Goal: Check status: Check status

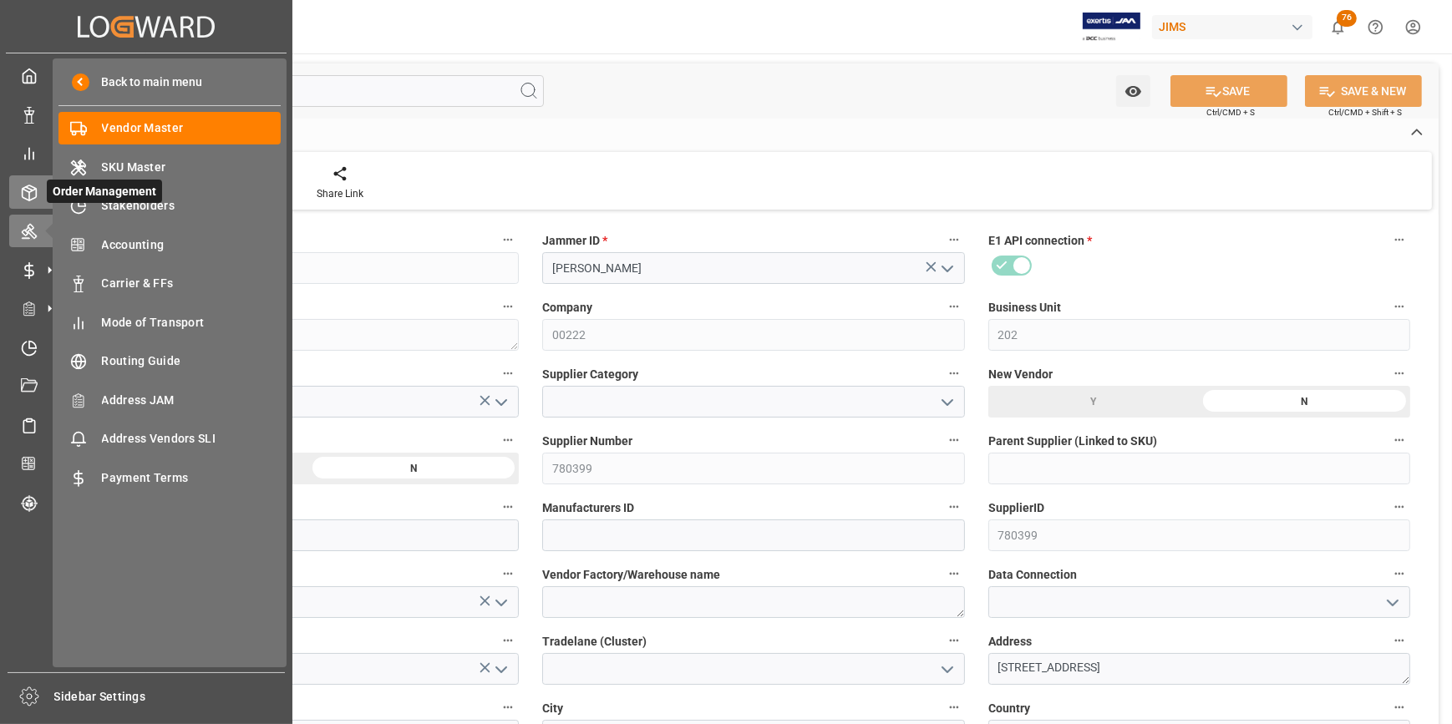
click at [26, 194] on icon at bounding box center [29, 193] width 17 height 17
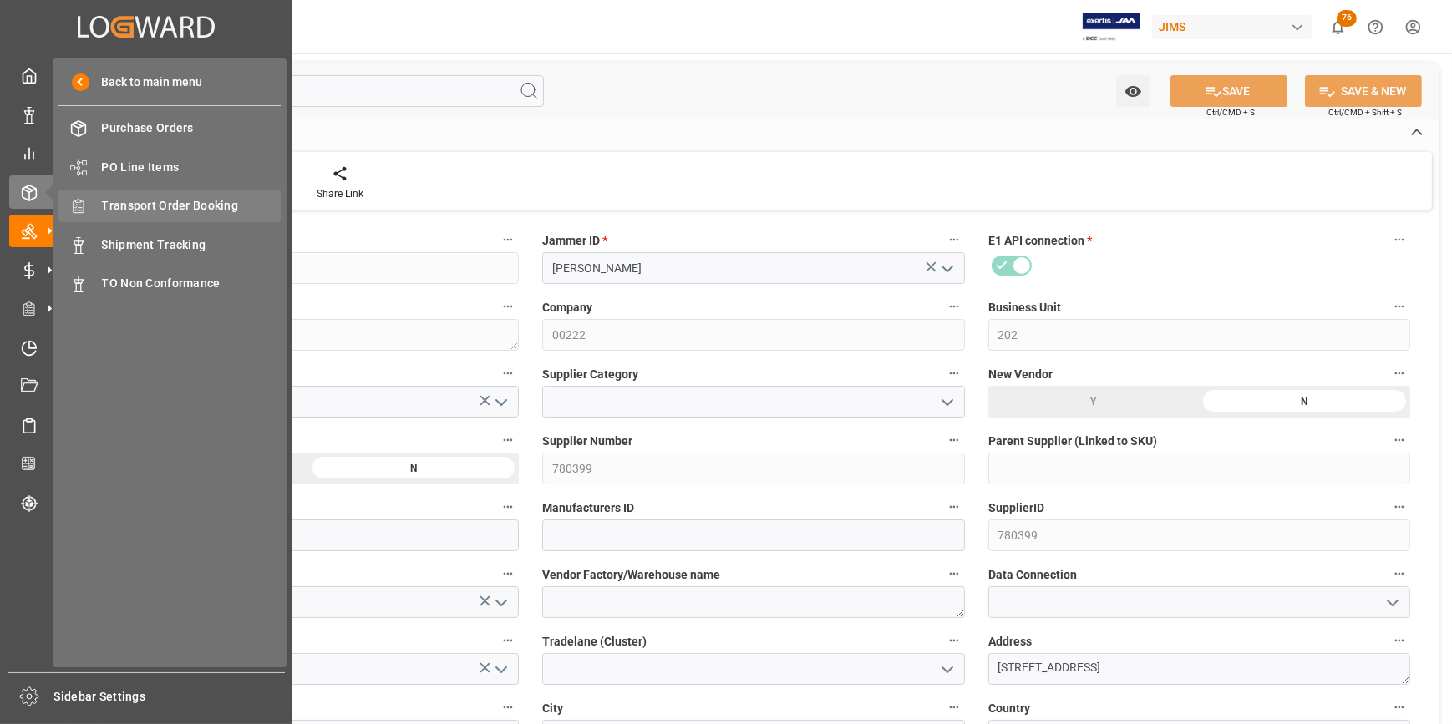
click at [174, 206] on span "Transport Order Booking" at bounding box center [192, 206] width 180 height 18
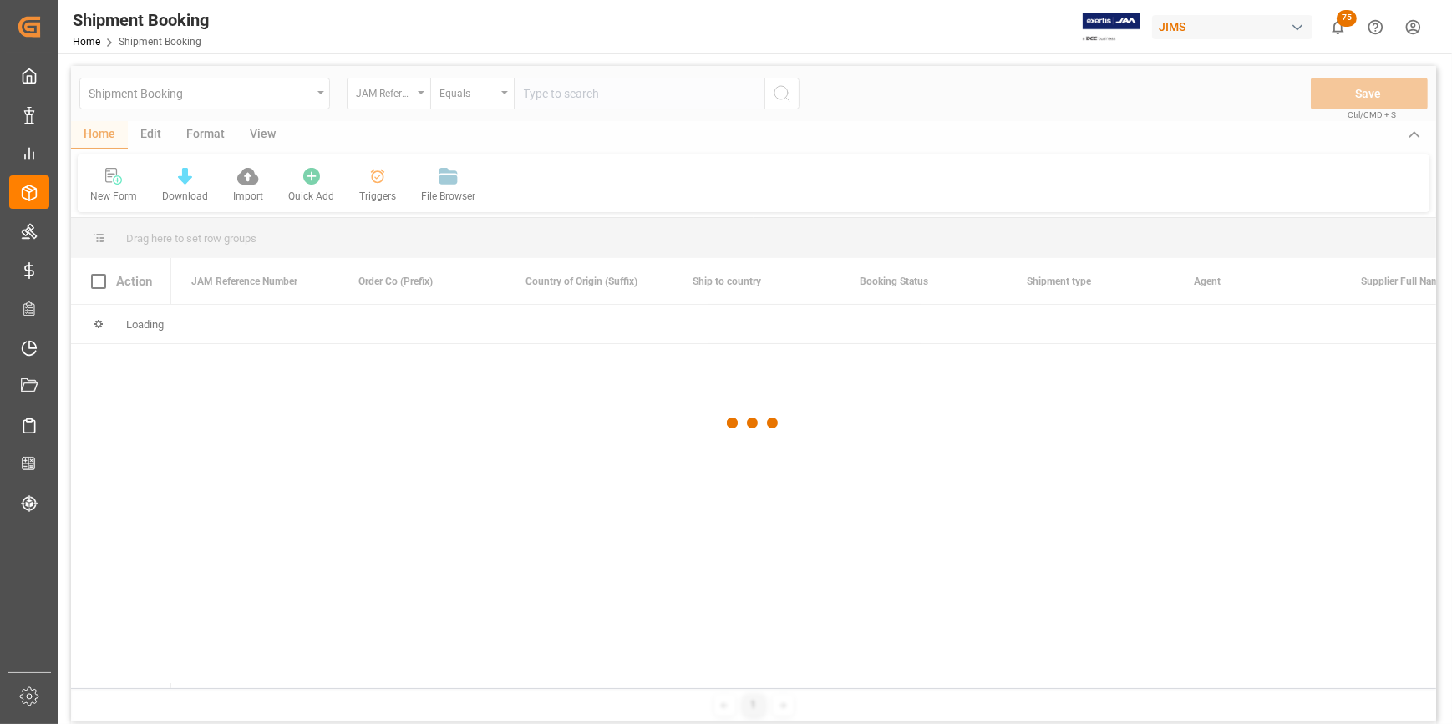
click at [565, 96] on div at bounding box center [753, 423] width 1365 height 714
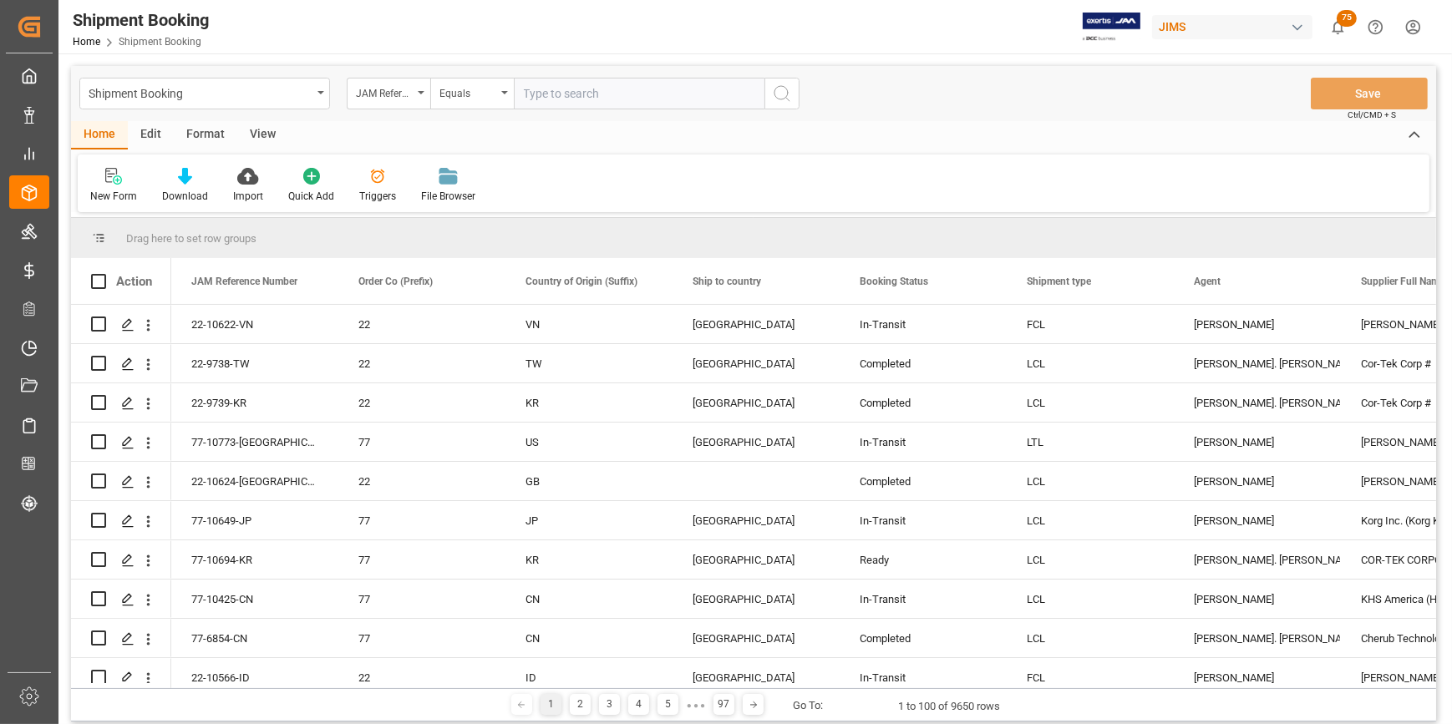
click at [565, 96] on input "text" at bounding box center [639, 94] width 251 height 32
paste input "22-10171-kr"
type input "22-10171-kr"
click at [782, 81] on button "search button" at bounding box center [782, 94] width 35 height 32
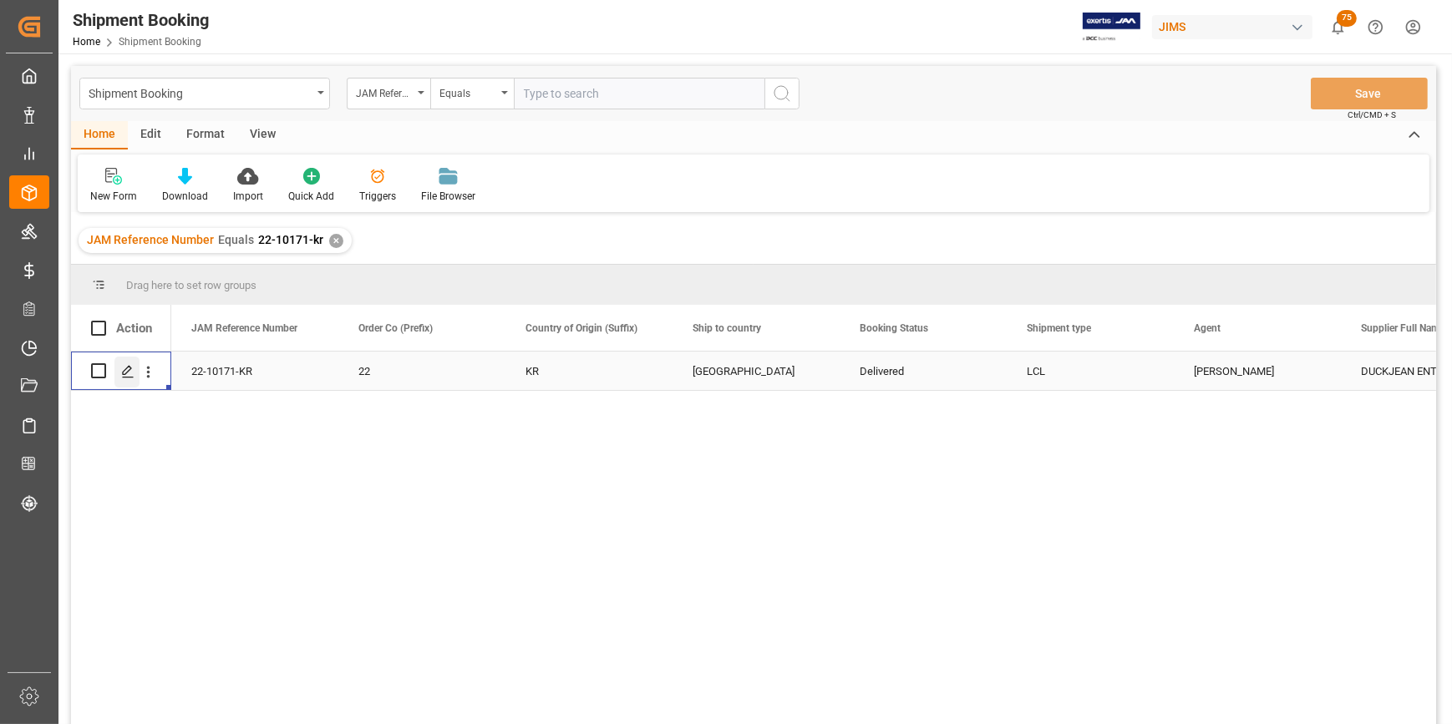
click at [130, 373] on icon "Press SPACE to select this row." at bounding box center [127, 371] width 13 height 13
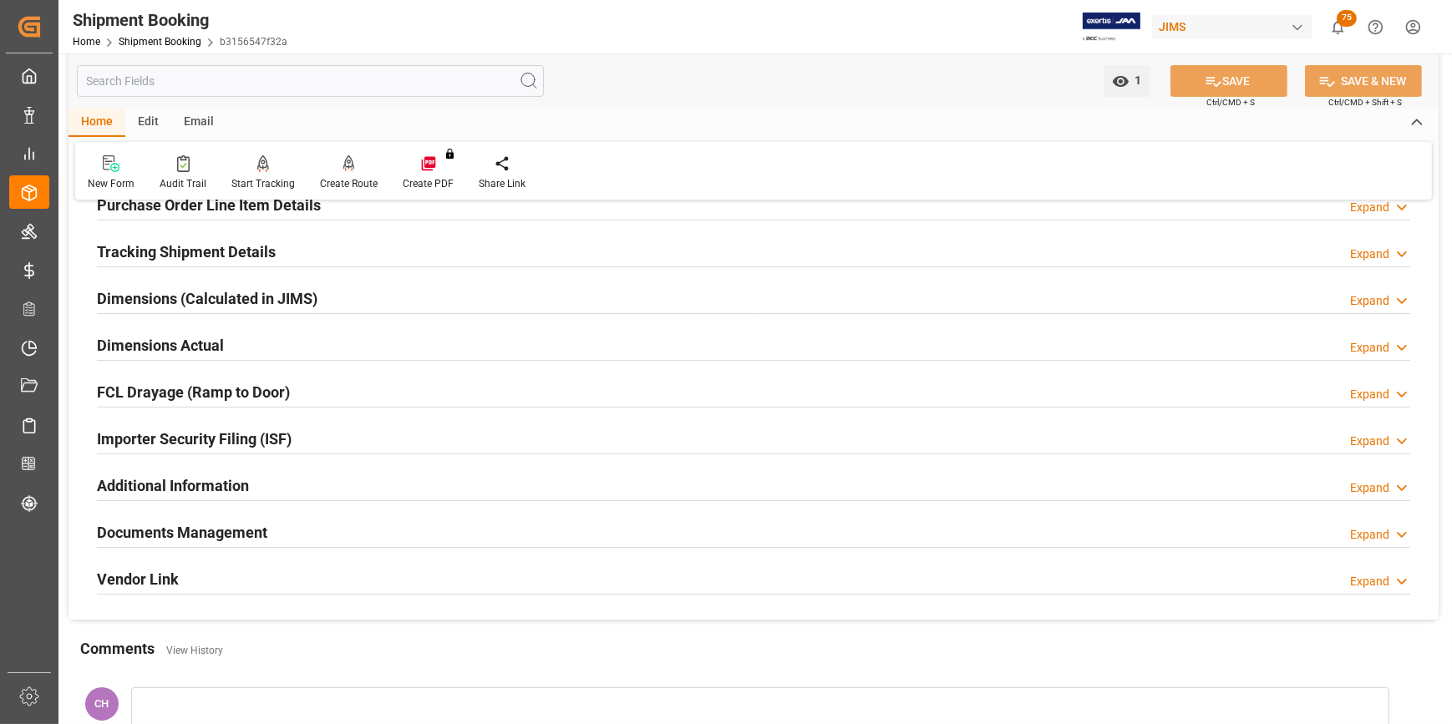
scroll to position [303, 0]
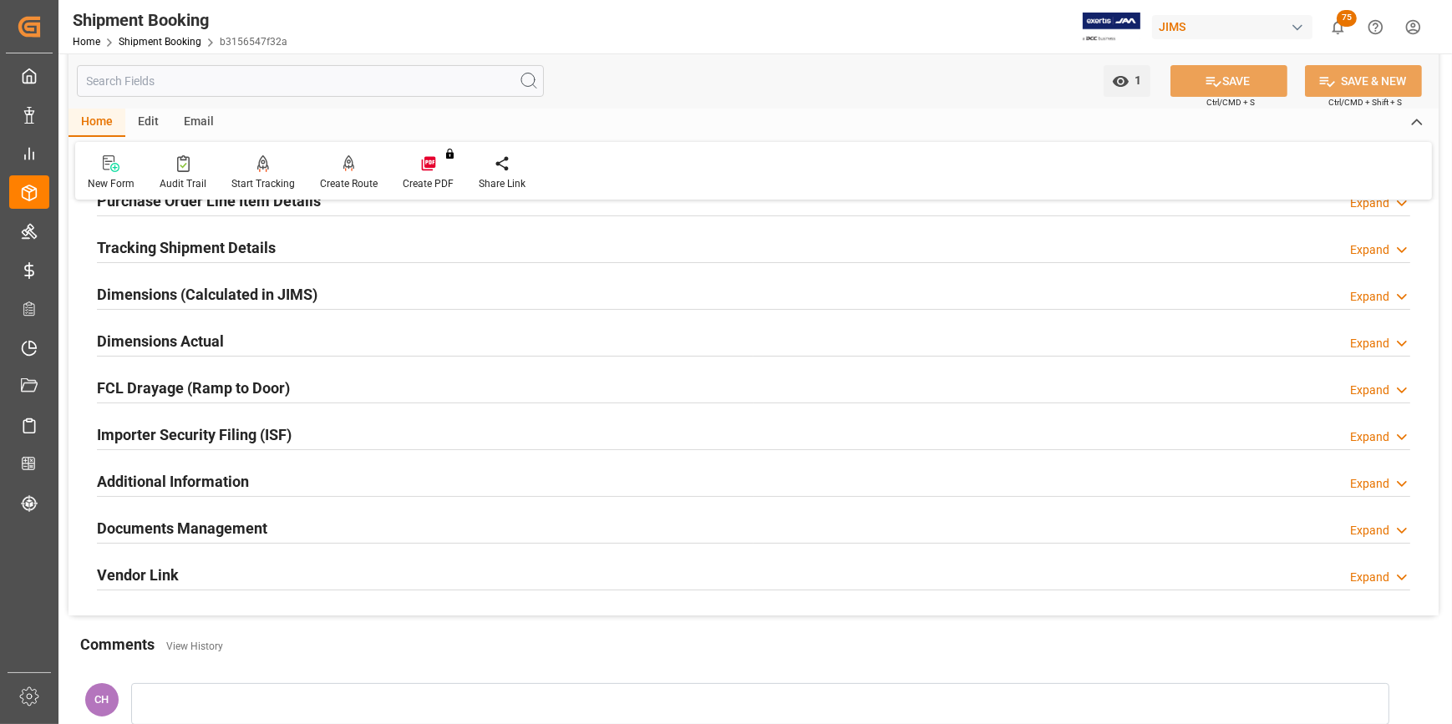
click at [193, 531] on h2 "Documents Management" at bounding box center [182, 528] width 170 height 23
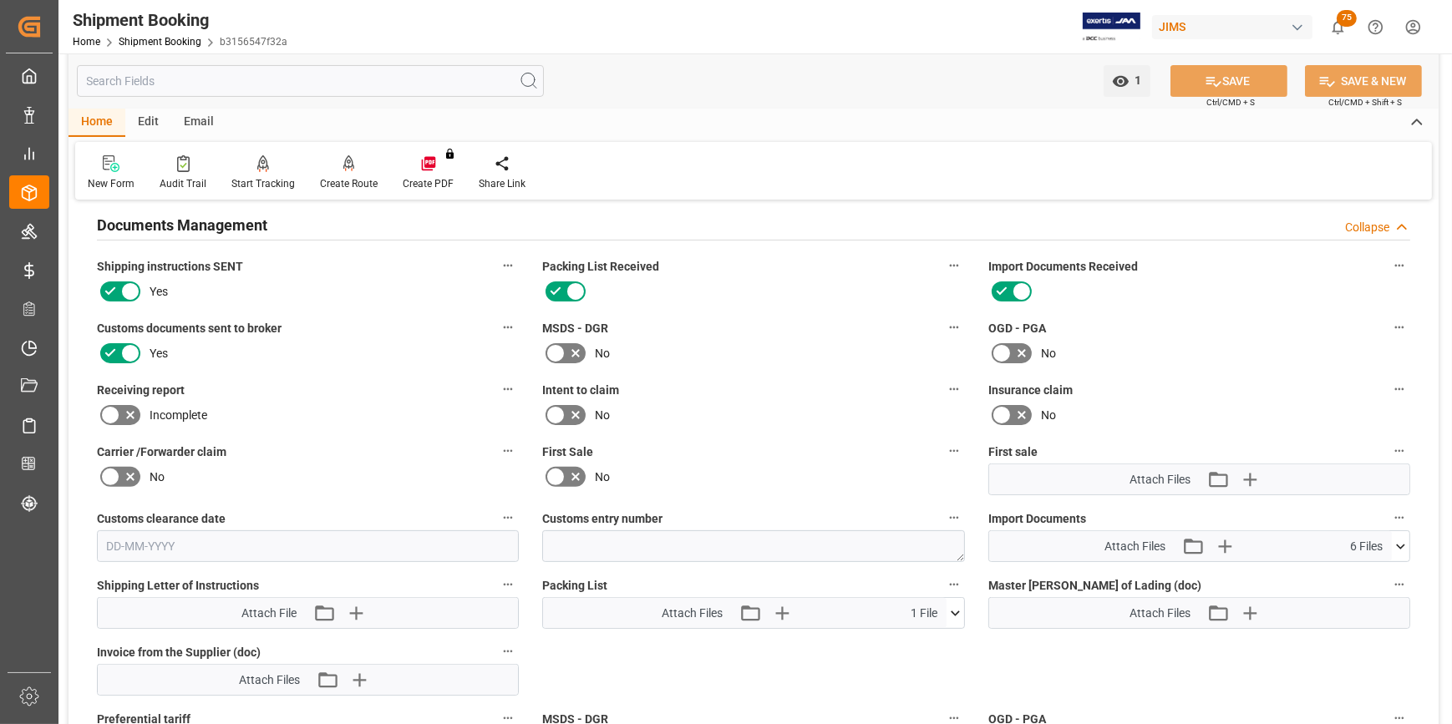
scroll to position [607, 0]
click at [951, 612] on icon at bounding box center [956, 613] width 18 height 18
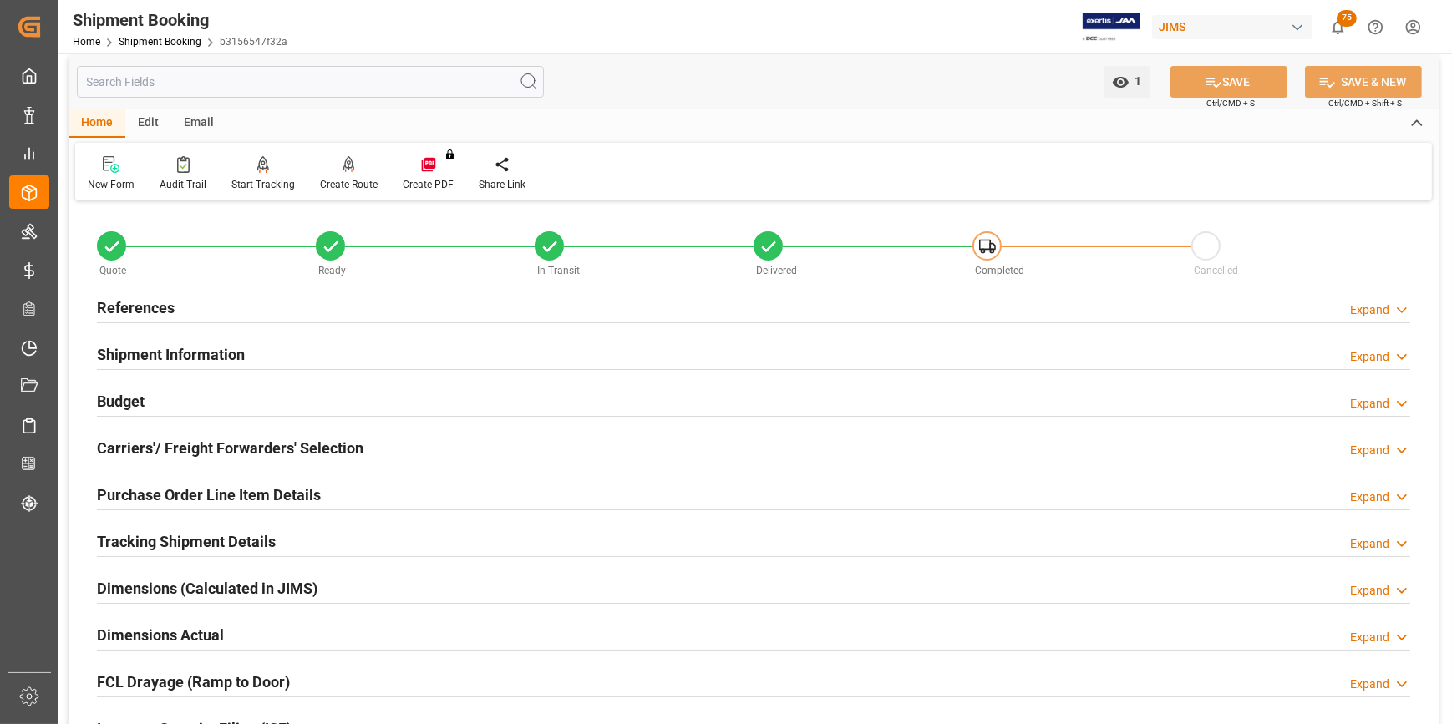
scroll to position [0, 0]
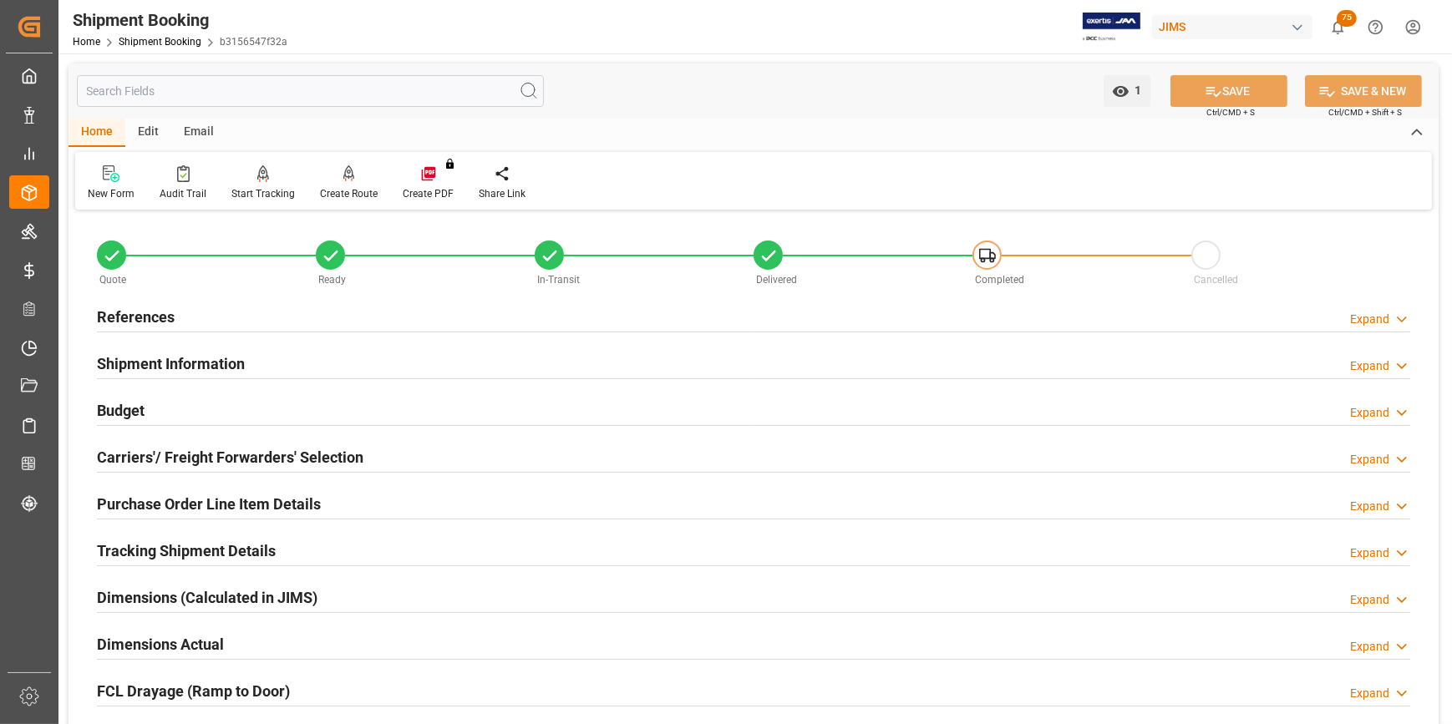
click at [228, 497] on h2 "Purchase Order Line Item Details" at bounding box center [209, 504] width 224 height 23
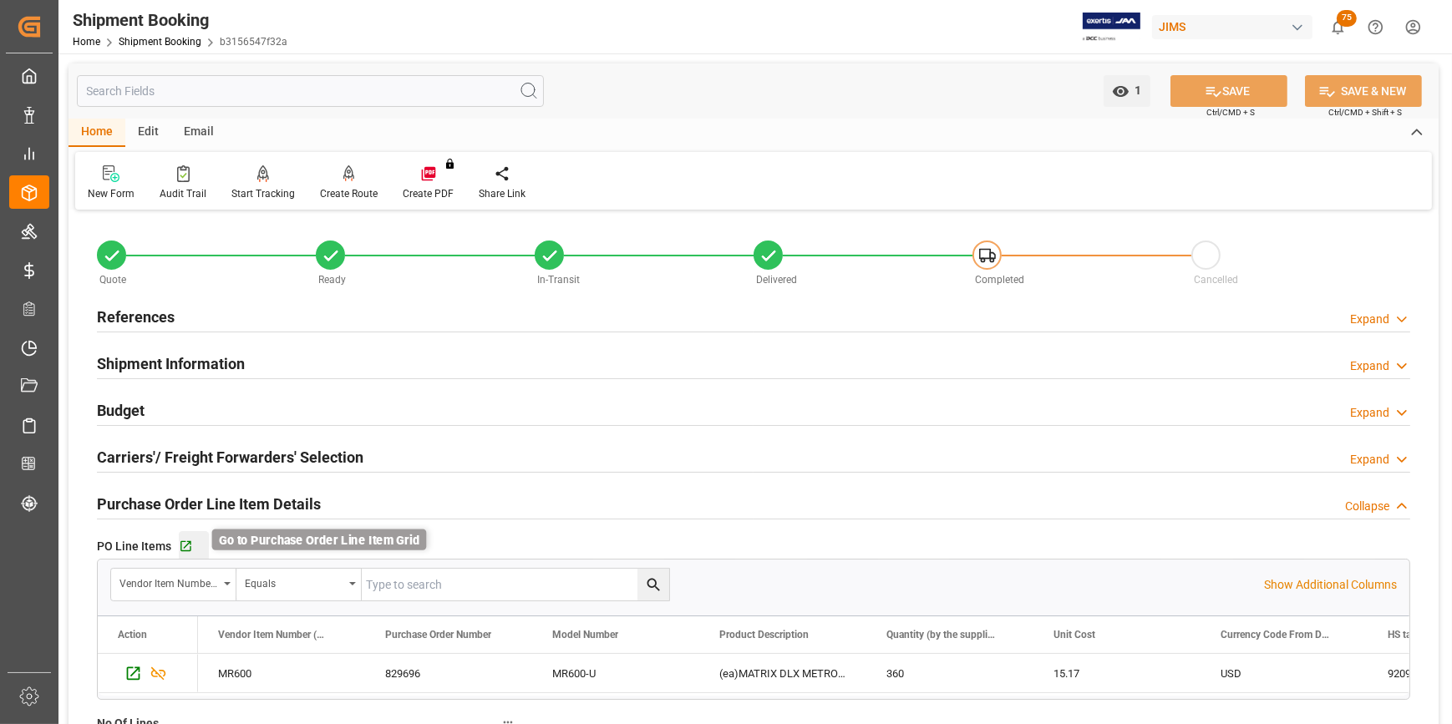
click at [186, 549] on icon "button" at bounding box center [186, 547] width 14 height 14
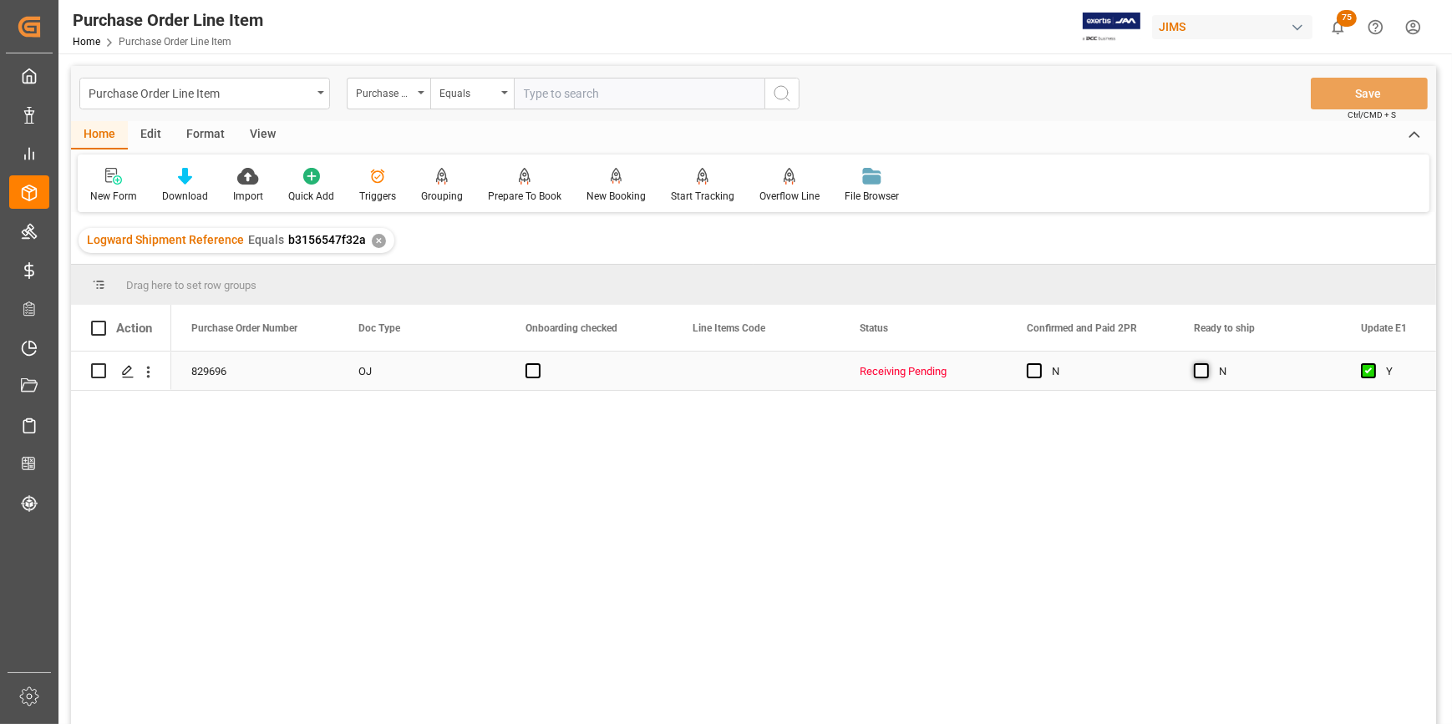
click at [1195, 370] on span "Press SPACE to select this row." at bounding box center [1201, 370] width 15 height 15
click at [1207, 363] on input "Press SPACE to select this row." at bounding box center [1207, 363] width 0 height 0
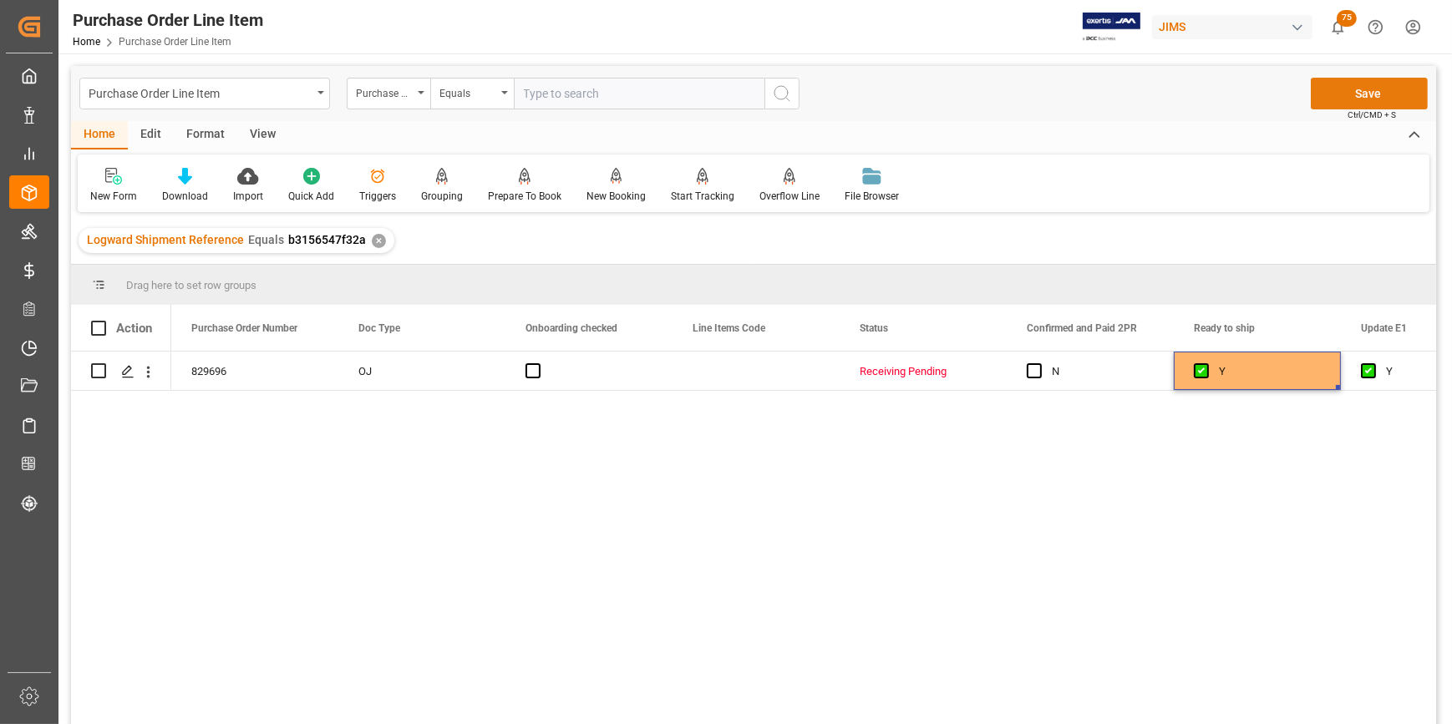
click at [1364, 96] on button "Save" at bounding box center [1369, 94] width 117 height 32
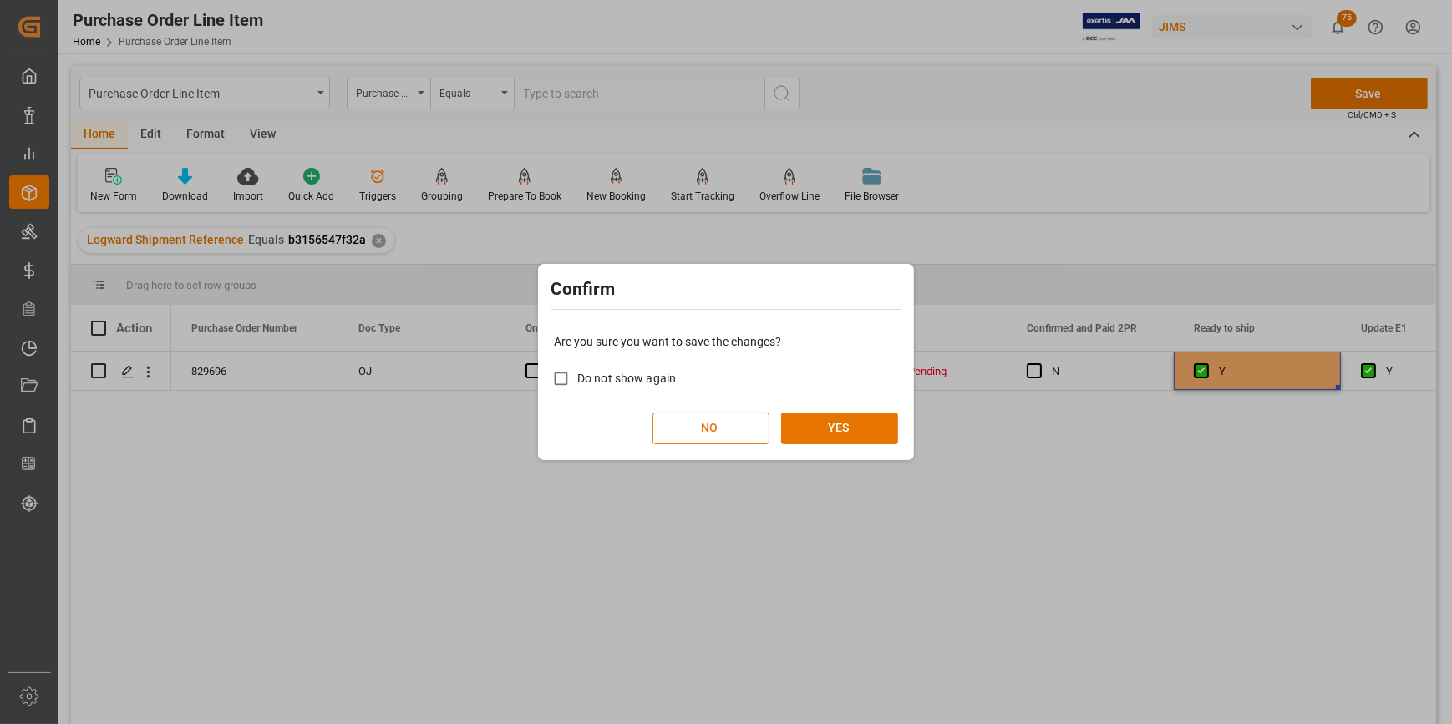
click at [1232, 487] on div "Confirm Are you sure you want to save the changes? Do not show again NO YES" at bounding box center [726, 362] width 1452 height 724
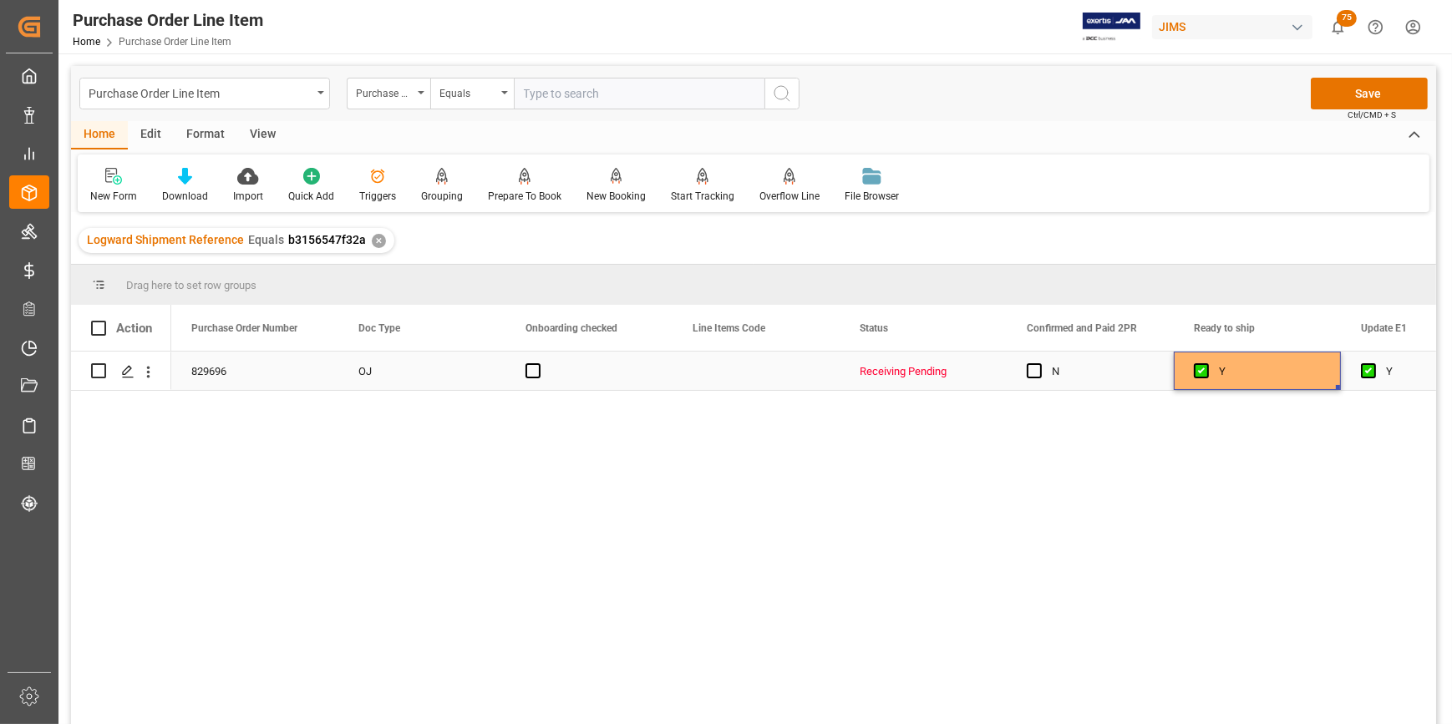
click at [1226, 372] on div "Y" at bounding box center [1270, 372] width 102 height 38
click at [1166, 438] on div "829696 OJ Receiving Pending N Y Y Yes" at bounding box center [803, 544] width 1265 height 384
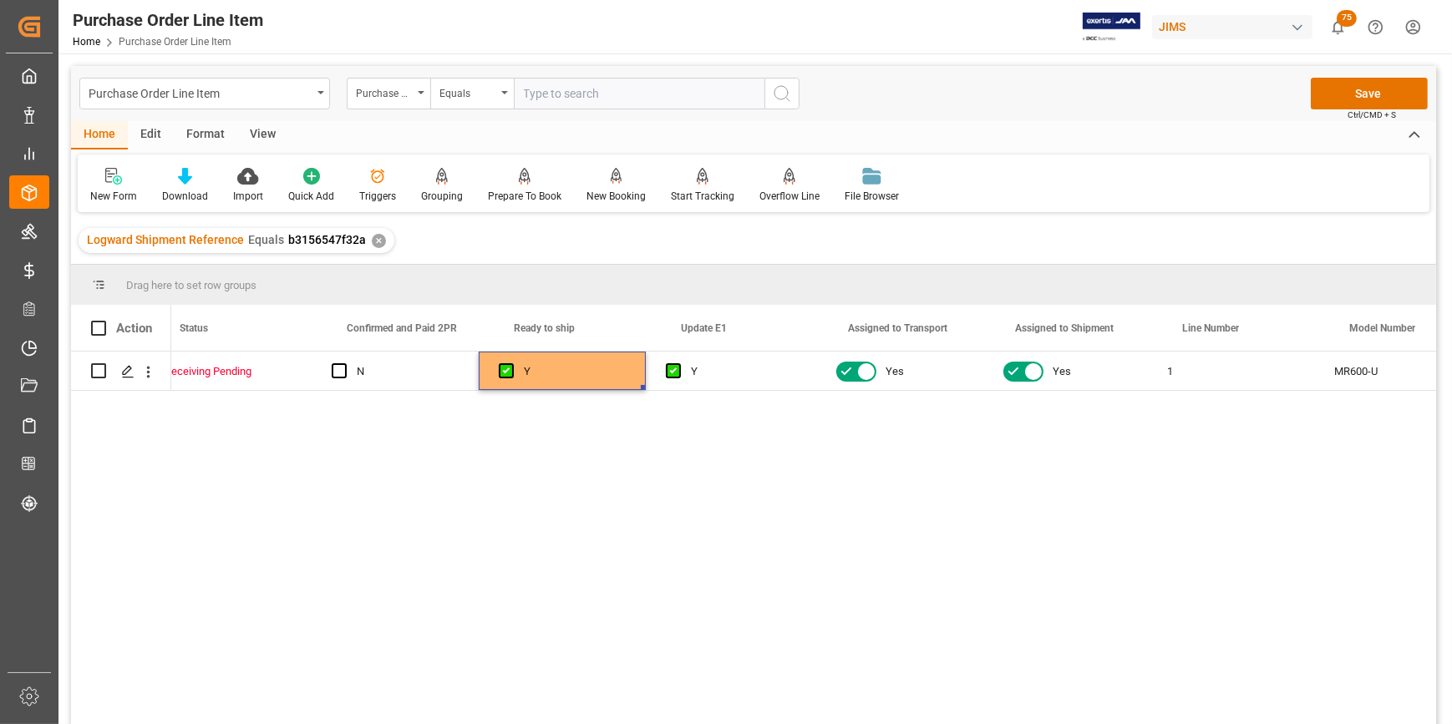
scroll to position [0, 785]
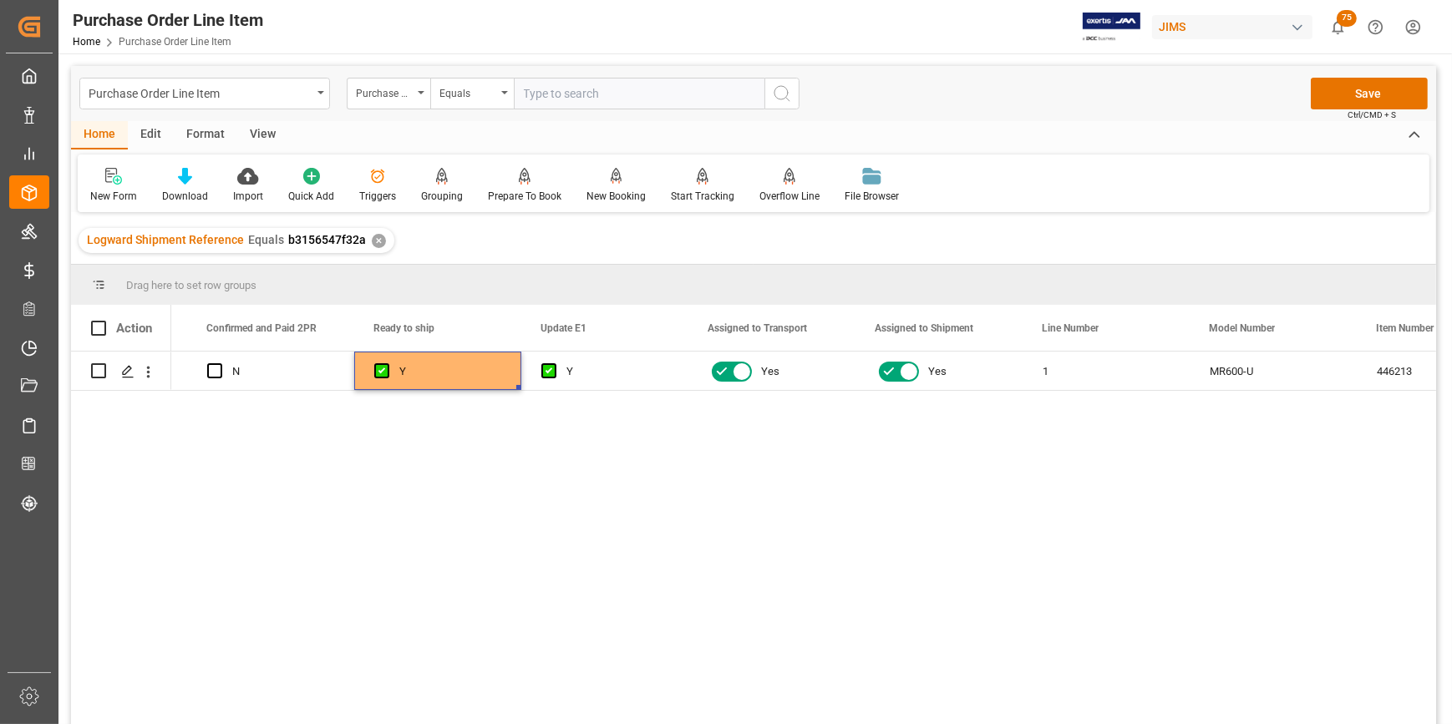
click at [244, 132] on div "View" at bounding box center [262, 135] width 51 height 28
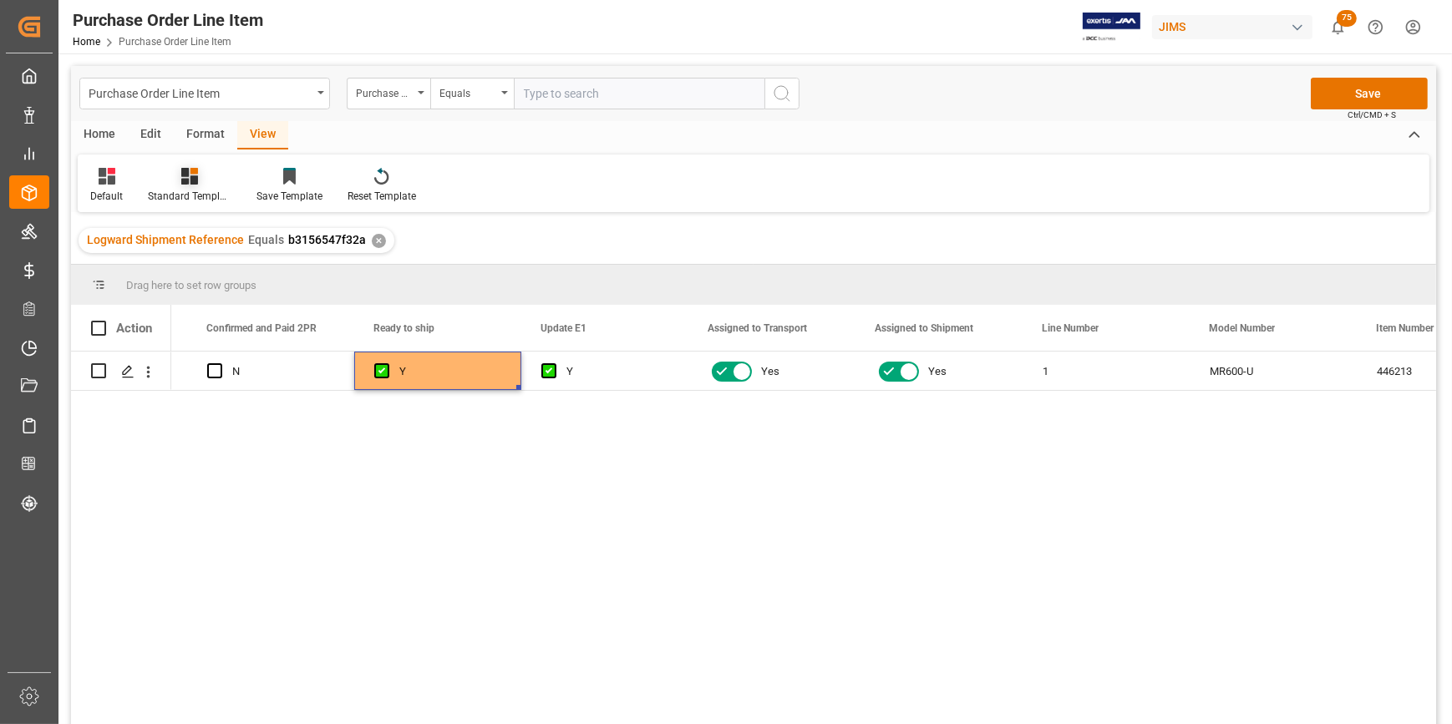
click at [183, 195] on div "Standard Templates" at bounding box center [190, 196] width 84 height 15
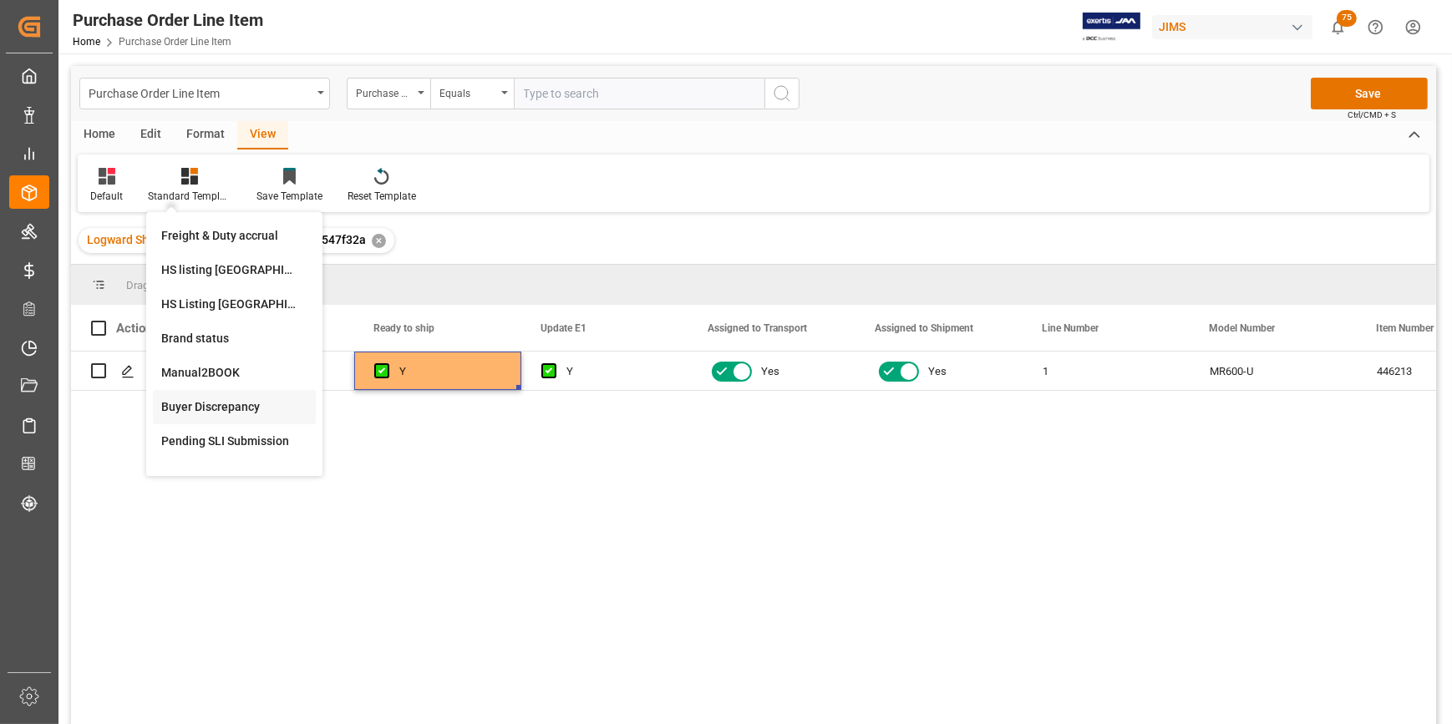
click at [231, 408] on div "Buyer Discrepancy" at bounding box center [234, 408] width 146 height 18
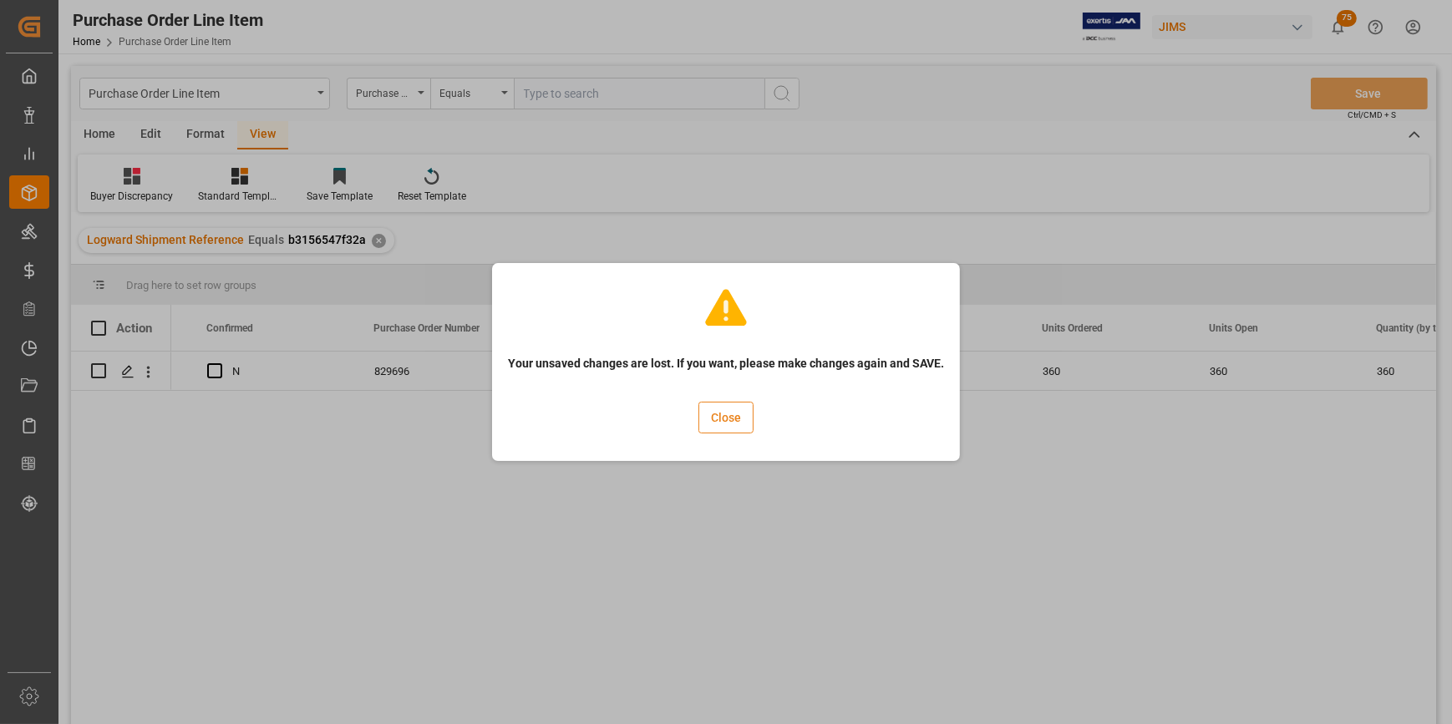
click at [747, 419] on button "Close" at bounding box center [726, 418] width 55 height 32
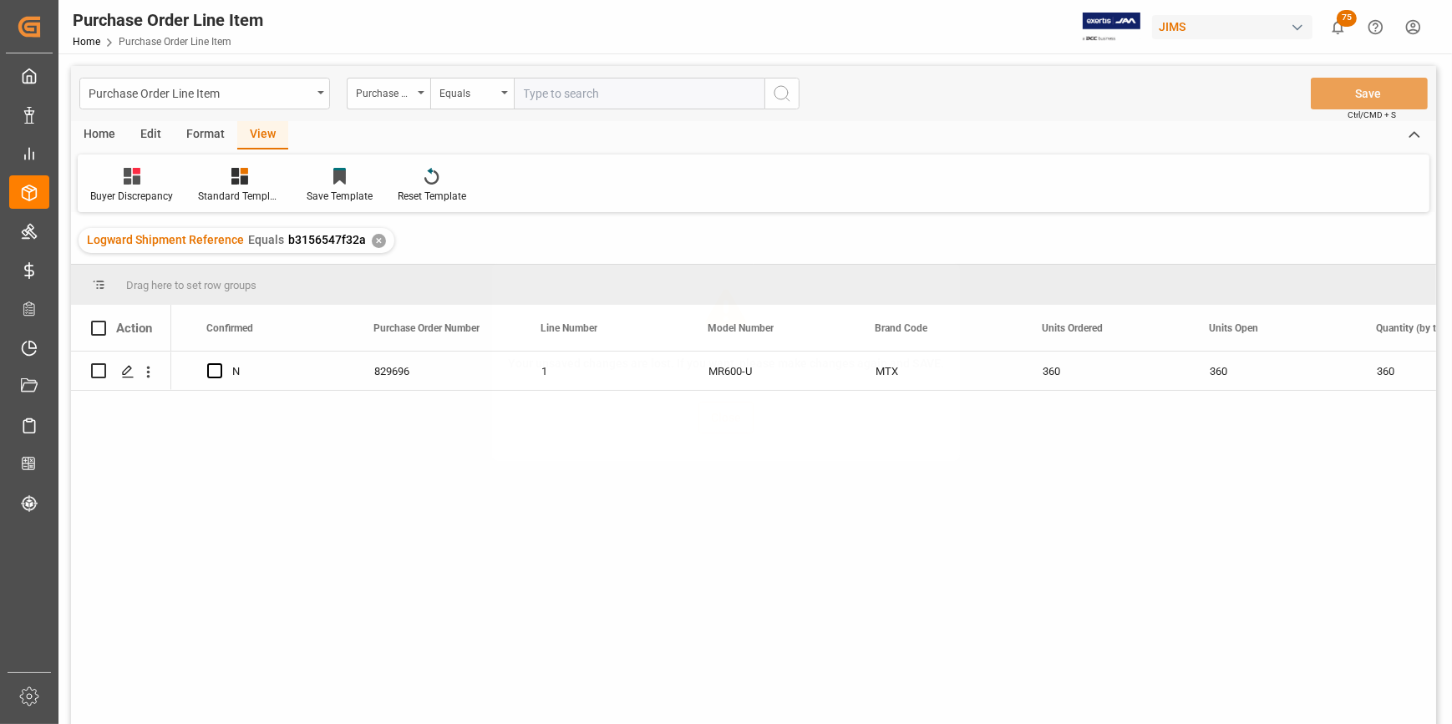
click at [1041, 570] on div "Your unsaved changes are lost. If you want, please make changes again and SAVE.…" at bounding box center [726, 362] width 1452 height 724
click at [236, 181] on icon at bounding box center [239, 176] width 17 height 17
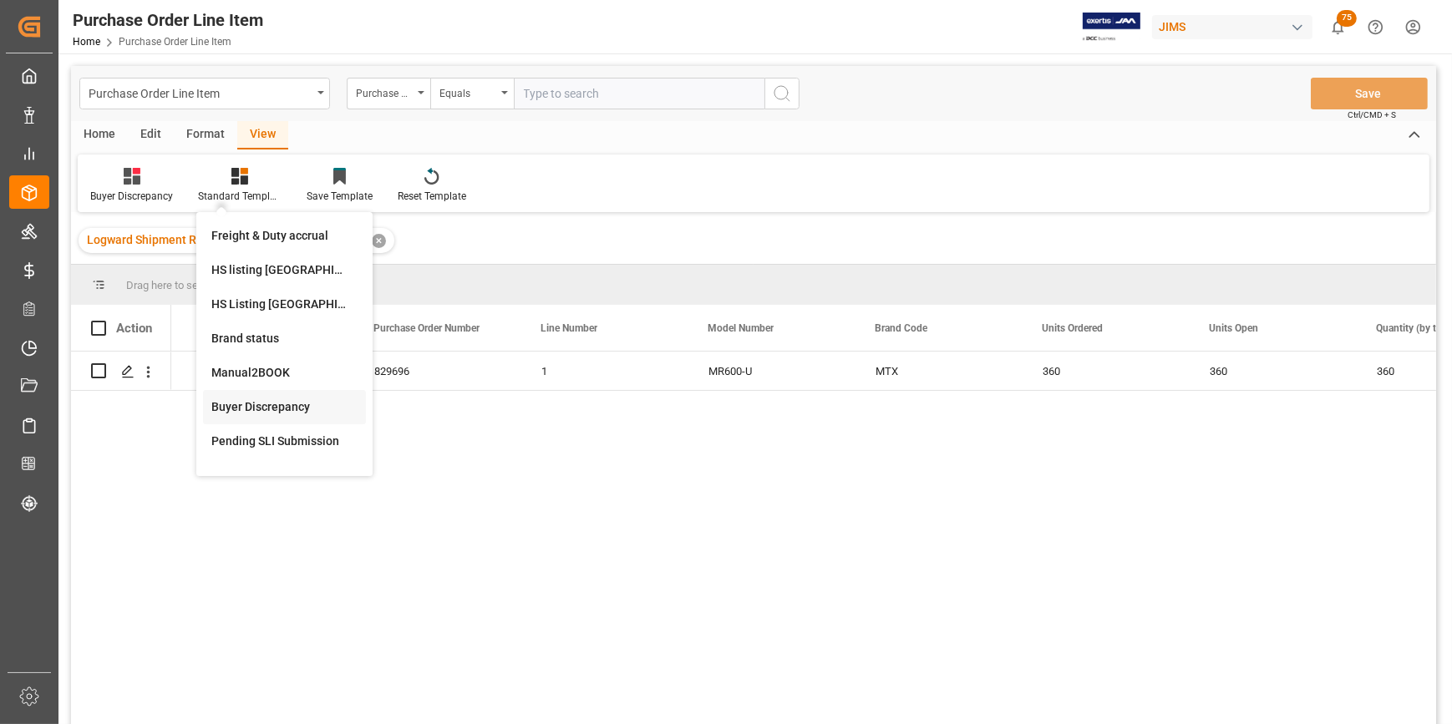
click at [301, 404] on div "Buyer Discrepancy" at bounding box center [284, 408] width 146 height 18
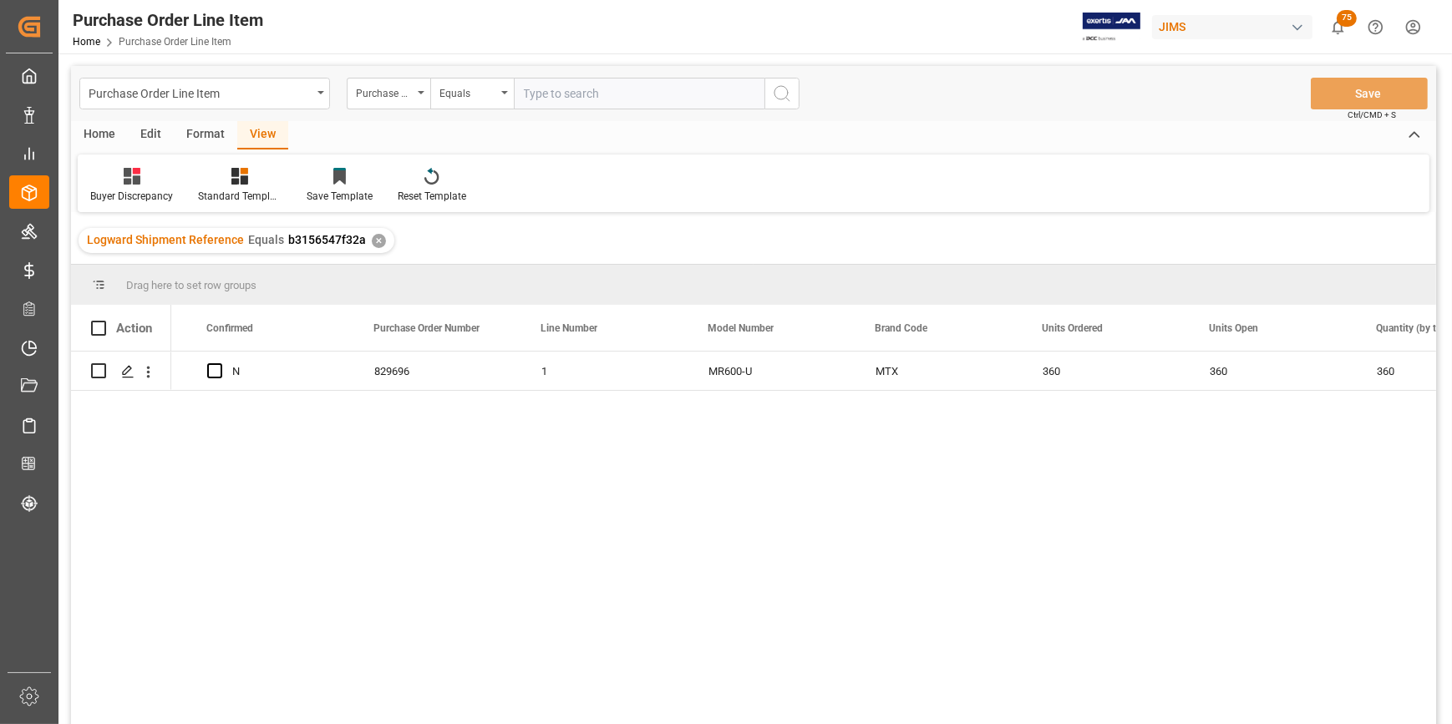
click at [556, 439] on div "Receiving Pending Y N 829696 1 MR600-U MTX 360 360 360 0" at bounding box center [803, 544] width 1265 height 384
click at [562, 439] on div "MR600-U MTX 360 360 360 0 15.17 15.17 USD USD" at bounding box center [803, 544] width 1265 height 384
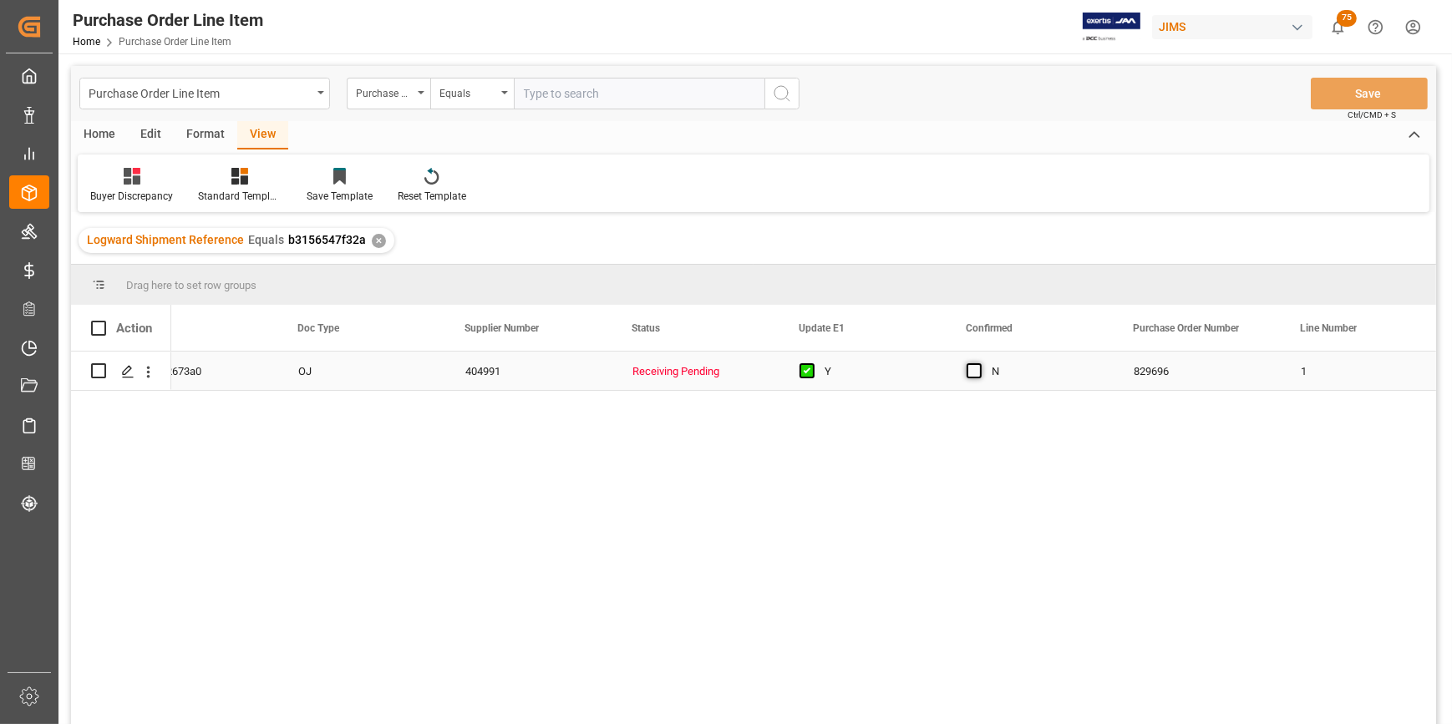
click at [967, 371] on span "Press SPACE to select this row." at bounding box center [974, 370] width 15 height 15
click at [979, 363] on input "Press SPACE to select this row." at bounding box center [979, 363] width 0 height 0
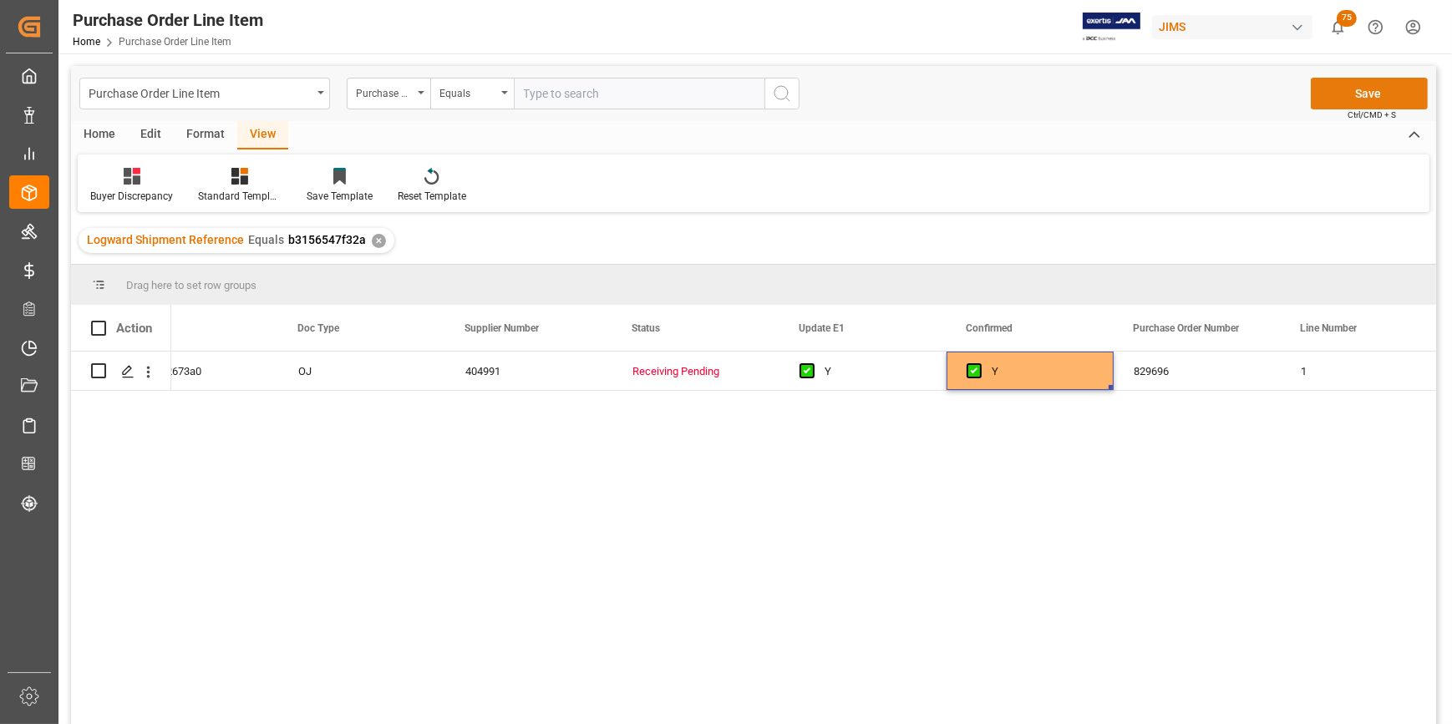
click at [1368, 92] on button "Save" at bounding box center [1369, 94] width 117 height 32
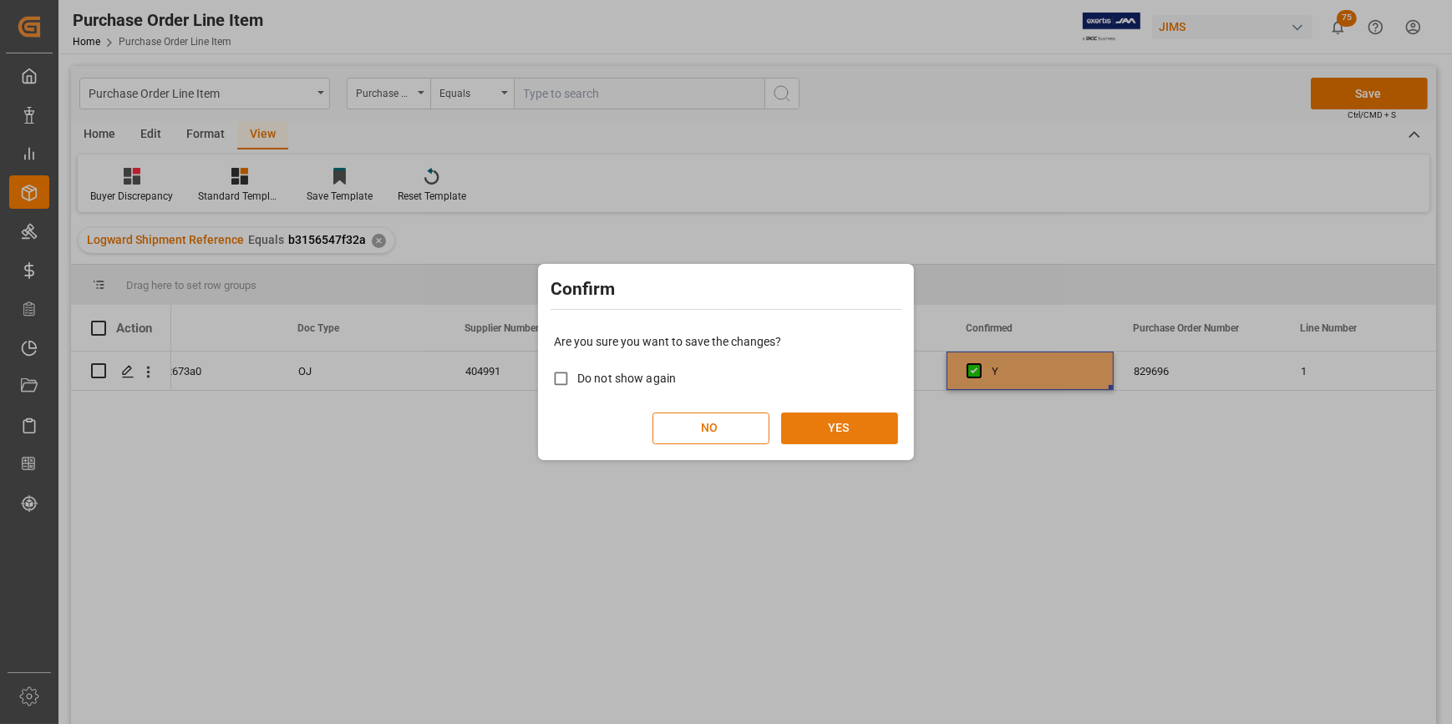
click at [865, 425] on button "YES" at bounding box center [839, 429] width 117 height 32
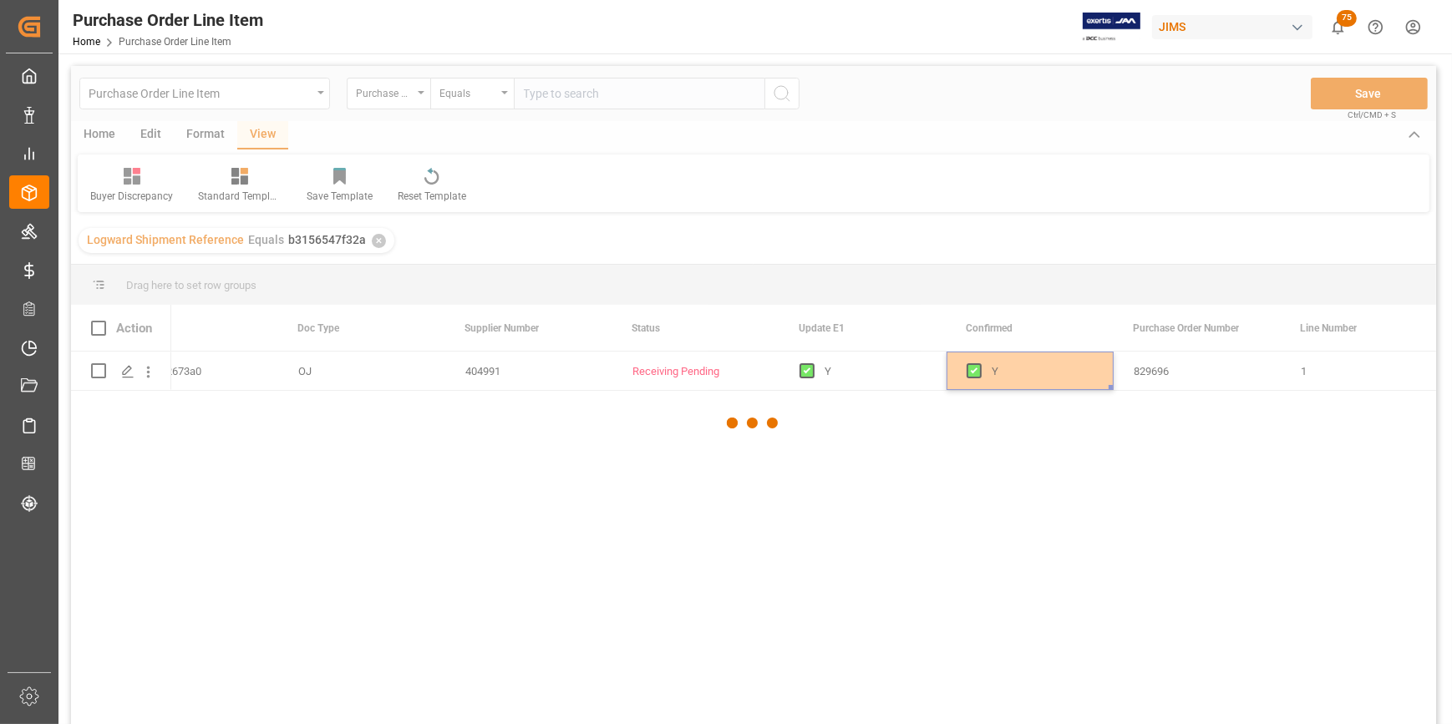
click at [850, 567] on div at bounding box center [753, 423] width 1365 height 714
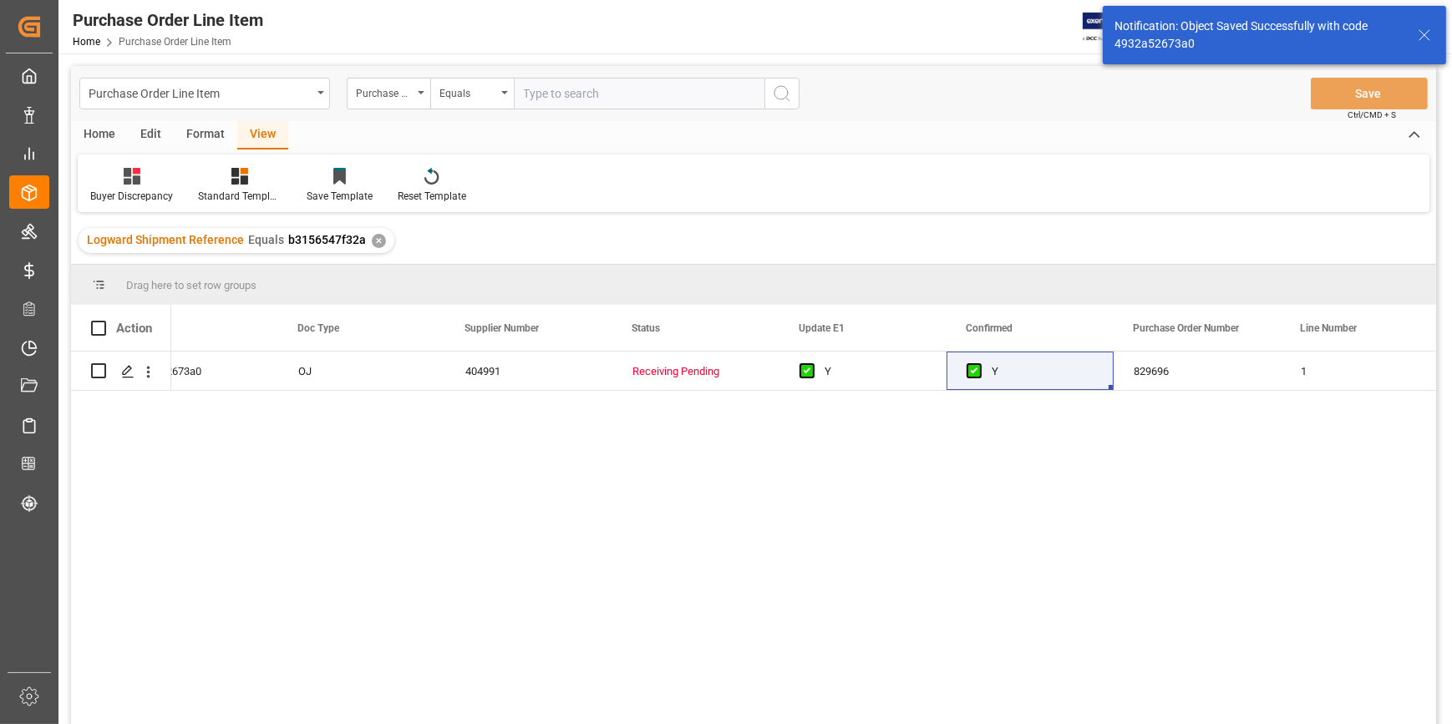
click at [540, 512] on div "4932a52673a0 OJ 404991 Receiving Pending Y Y 829696 1 MR600-U" at bounding box center [803, 544] width 1265 height 384
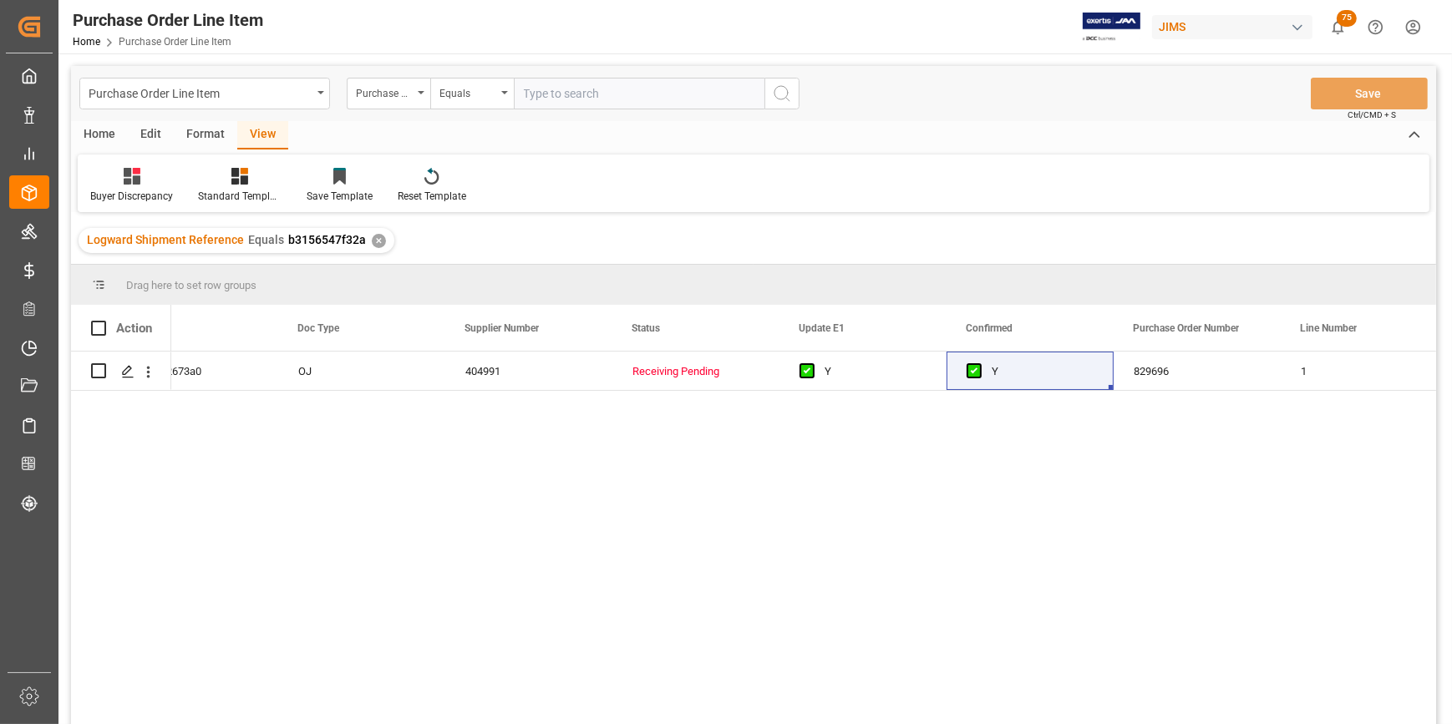
scroll to position [0, 60]
